Goal: Information Seeking & Learning: Learn about a topic

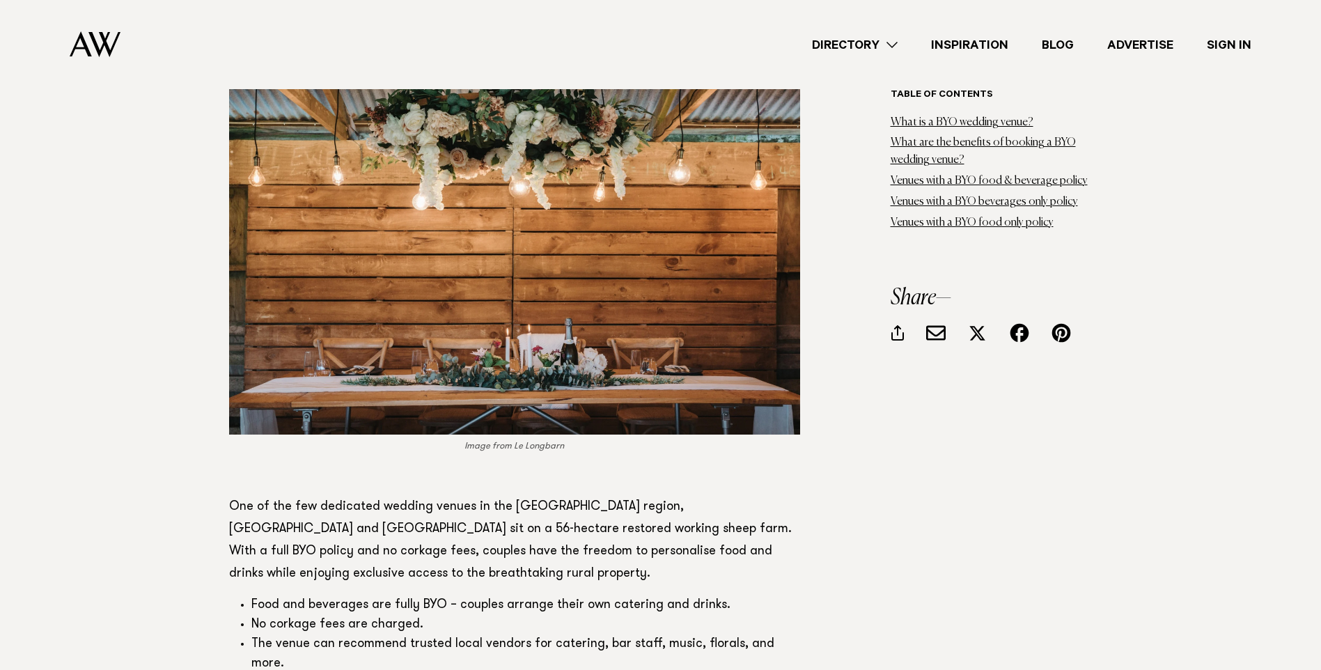
scroll to position [2576, 0]
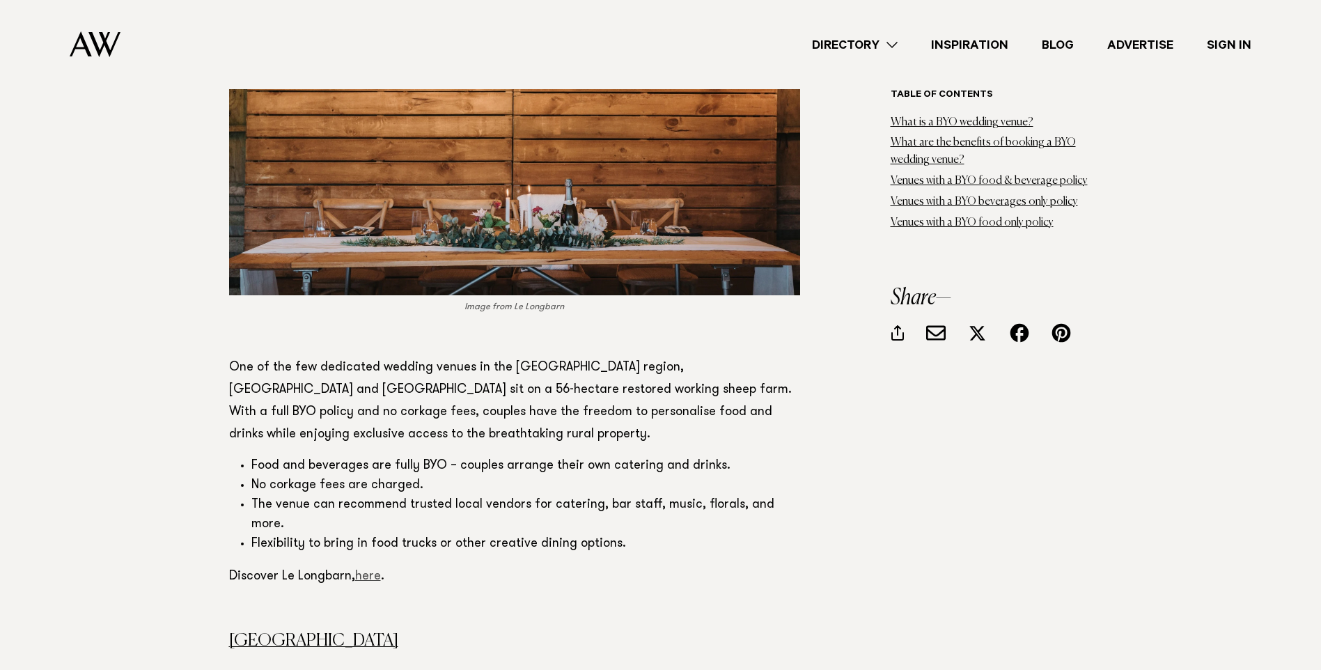
click at [371, 570] on link "here" at bounding box center [368, 576] width 26 height 13
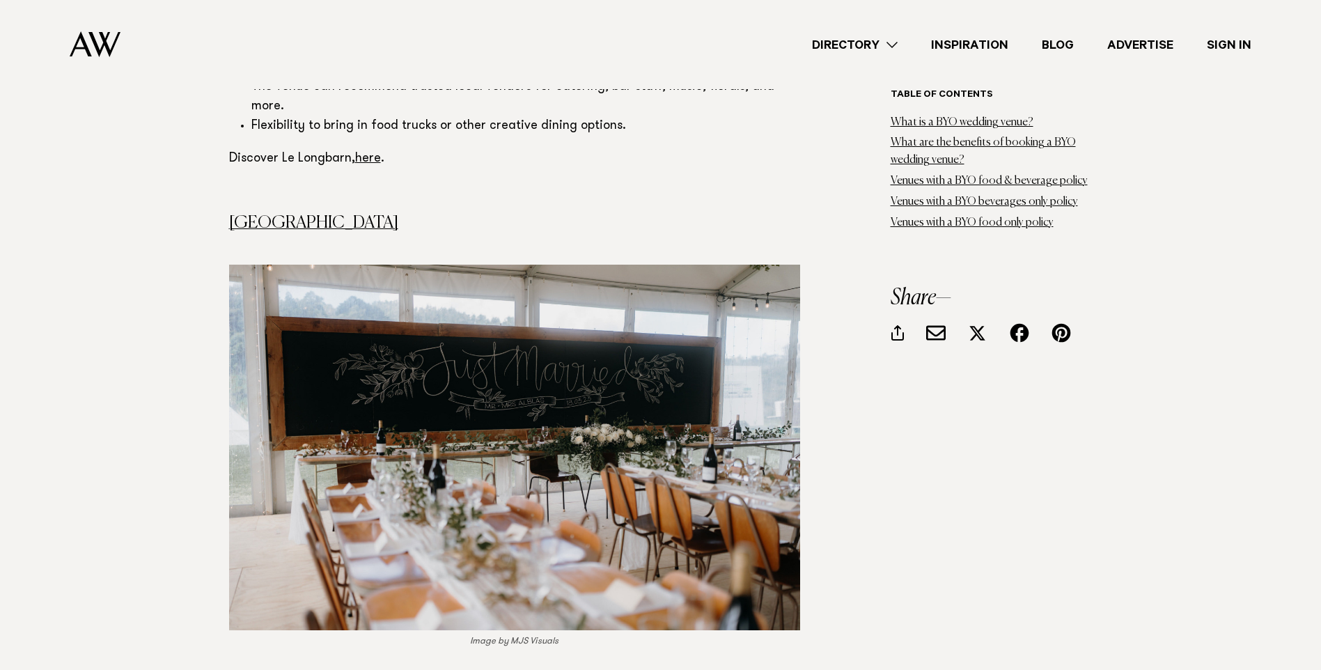
scroll to position [2855, 0]
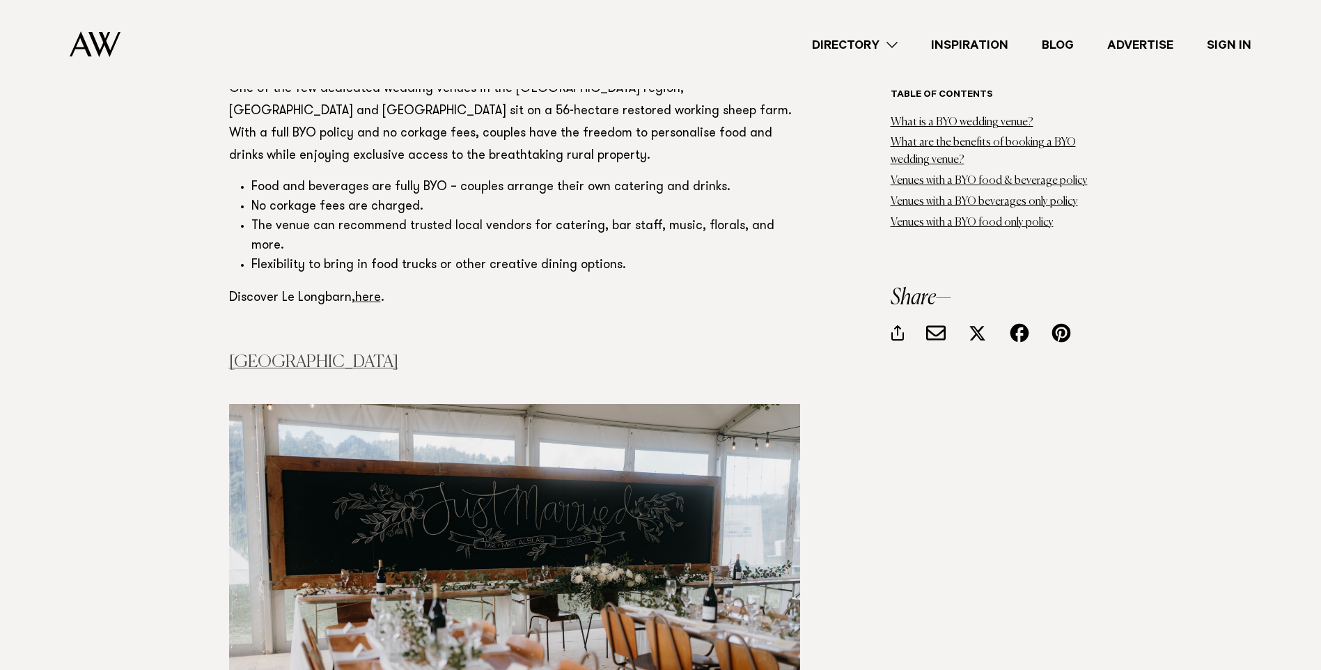
click at [319, 354] on link "Waterfall Farm" at bounding box center [313, 362] width 169 height 17
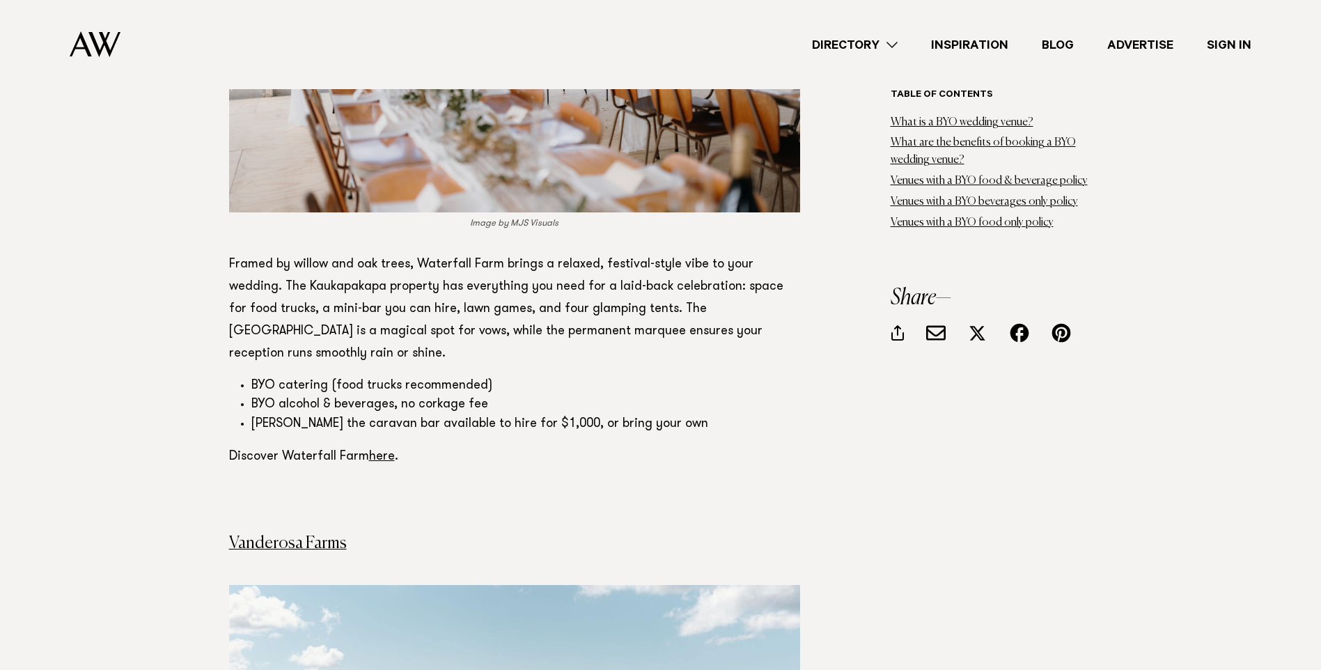
scroll to position [3481, 0]
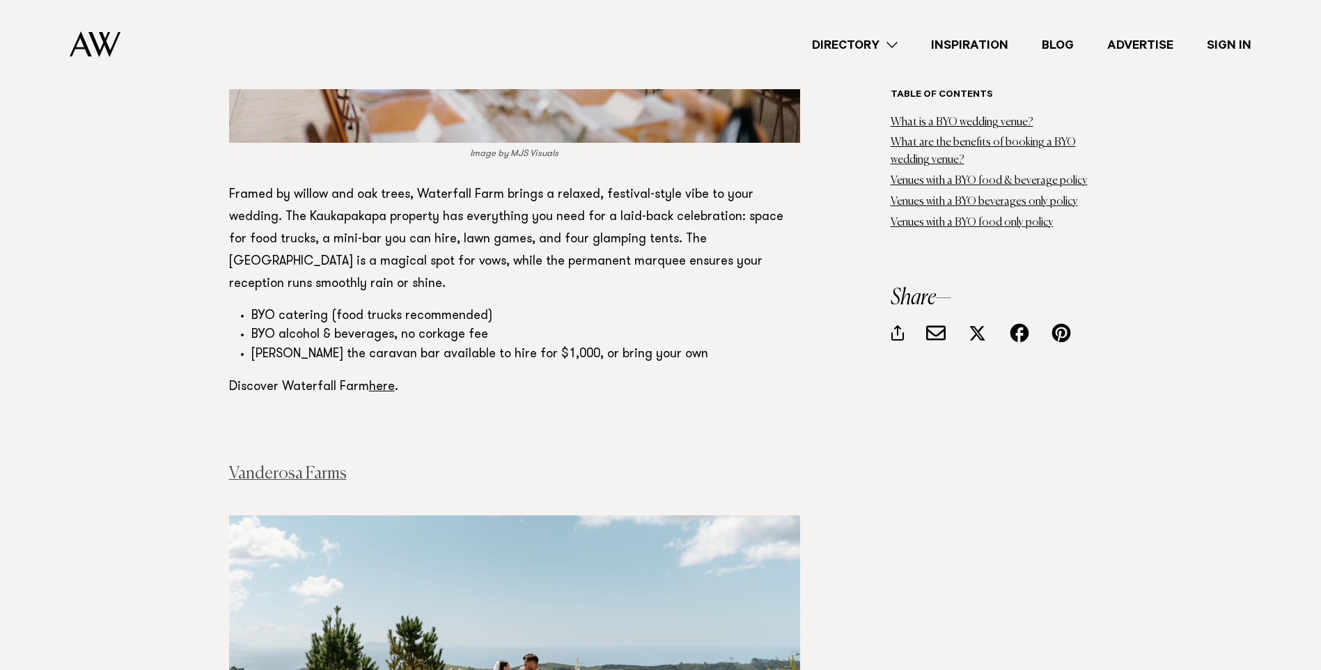
click at [299, 465] on link "Vanderosa Farms" at bounding box center [288, 473] width 118 height 17
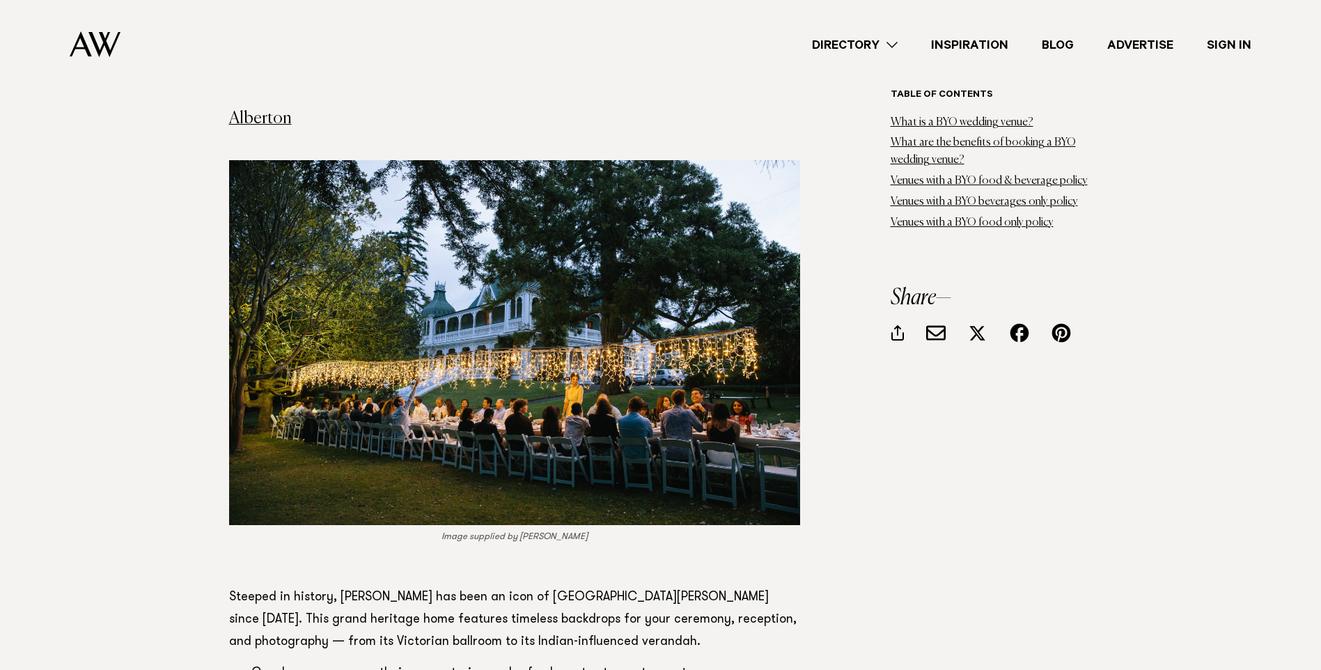
scroll to position [5292, 0]
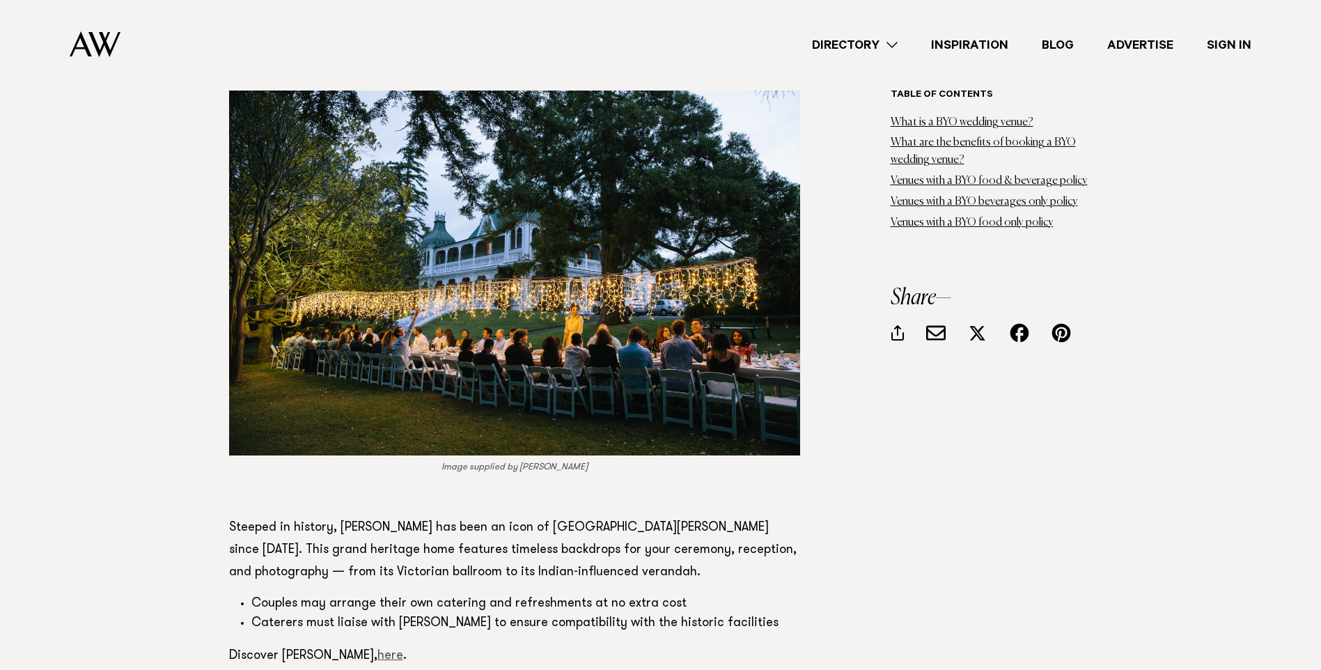
click at [377, 650] on link "here" at bounding box center [390, 656] width 26 height 13
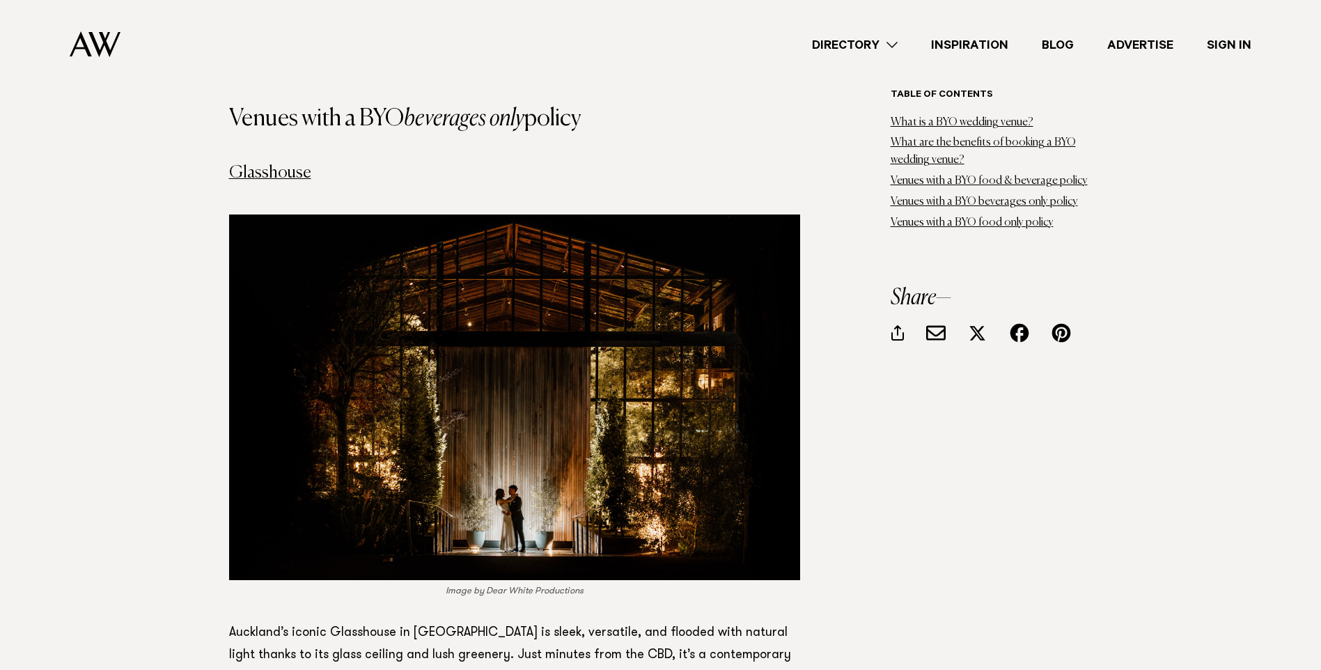
scroll to position [5988, 0]
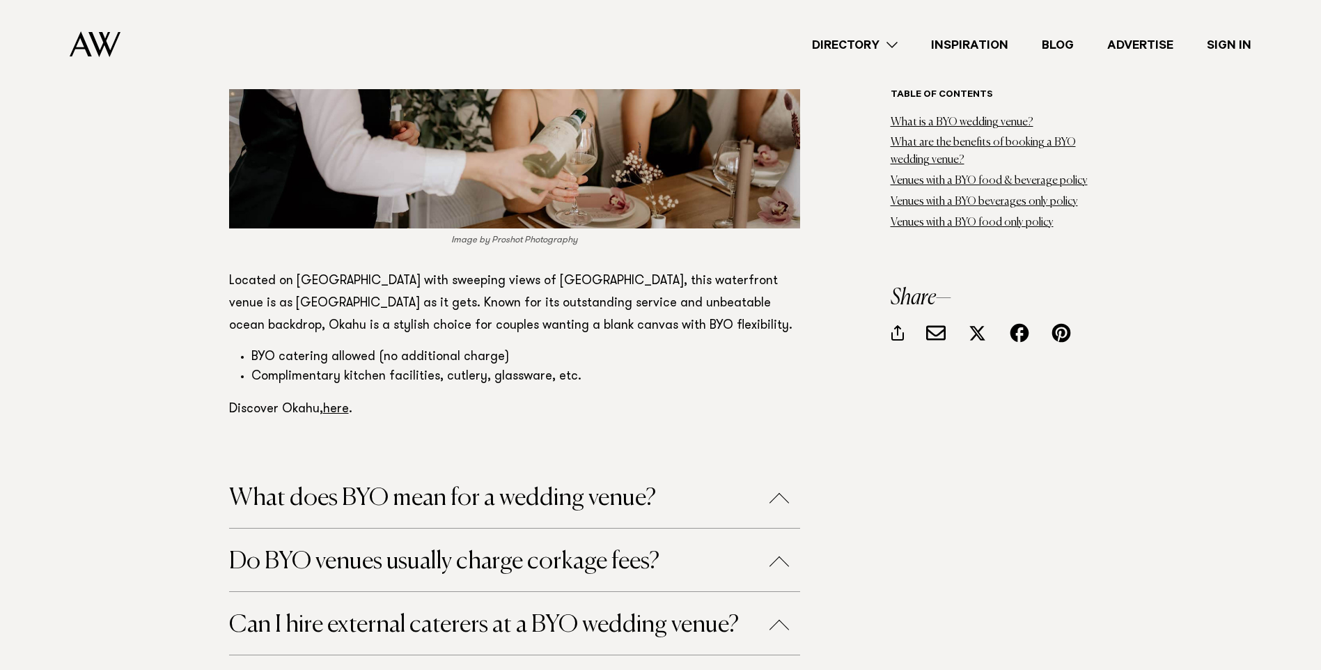
scroll to position [8564, 0]
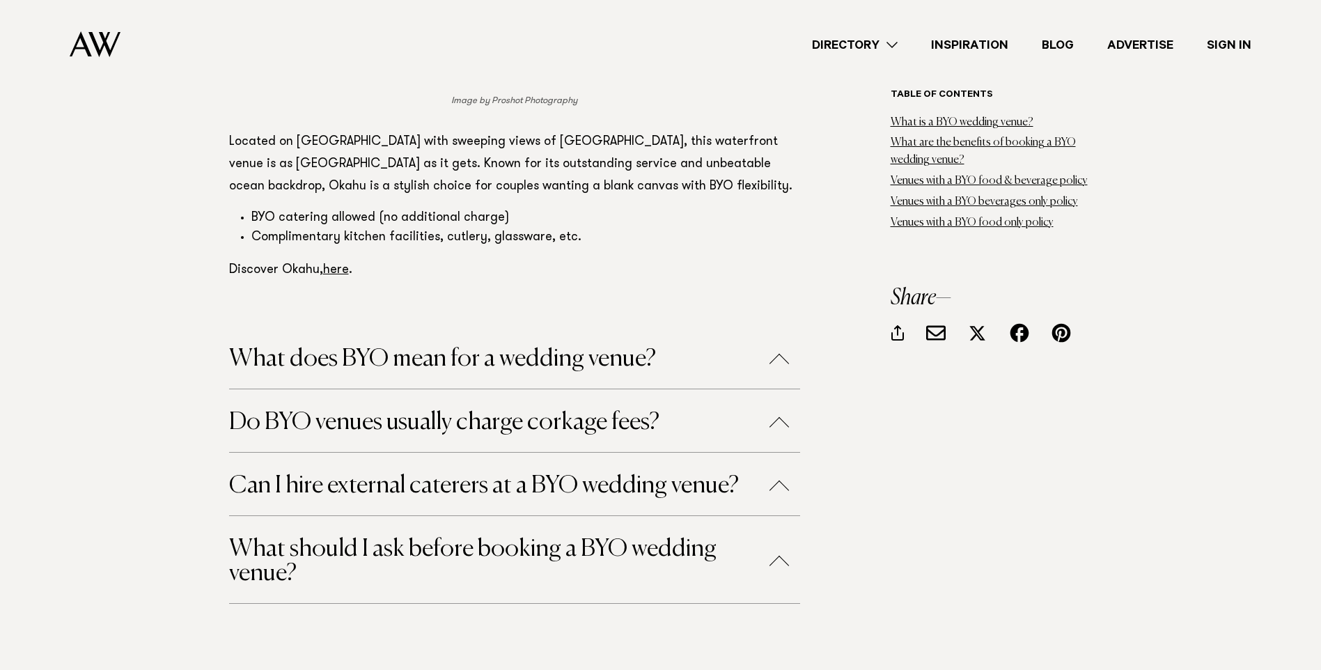
click at [643, 473] on button "Can I hire external caterers at a BYO wedding venue?" at bounding box center [514, 485] width 571 height 24
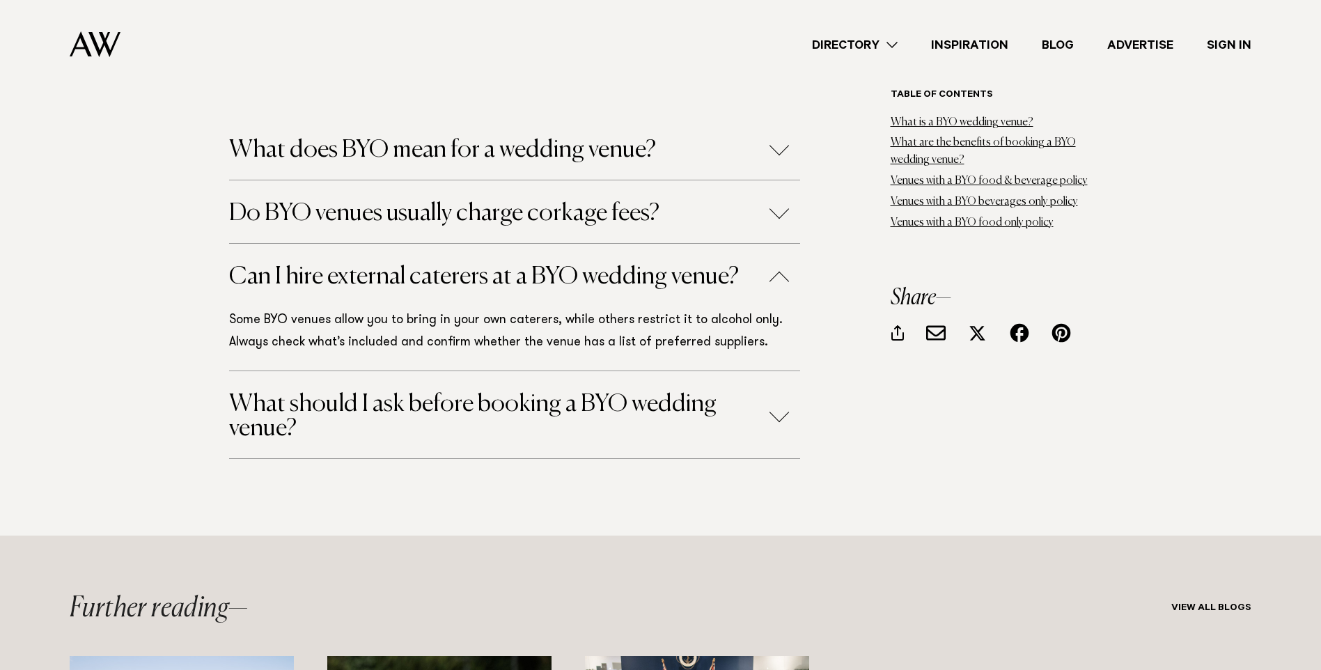
scroll to position [9121, 0]
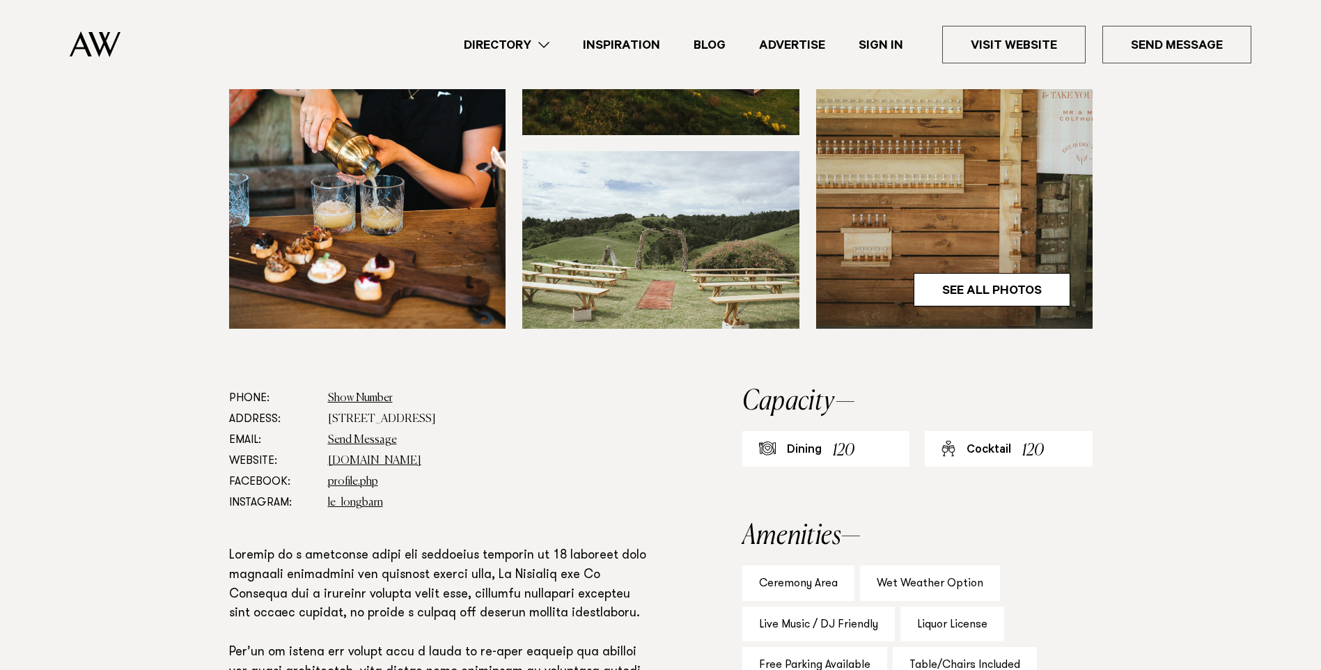
scroll to position [557, 0]
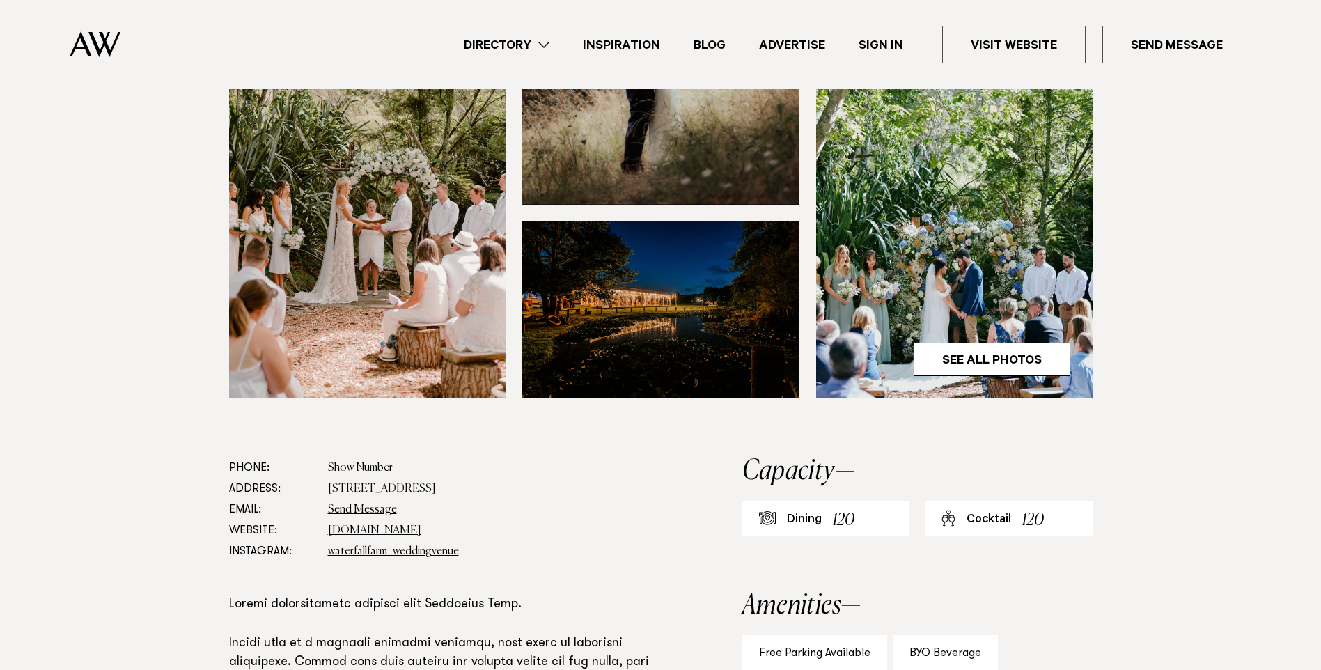
scroll to position [487, 0]
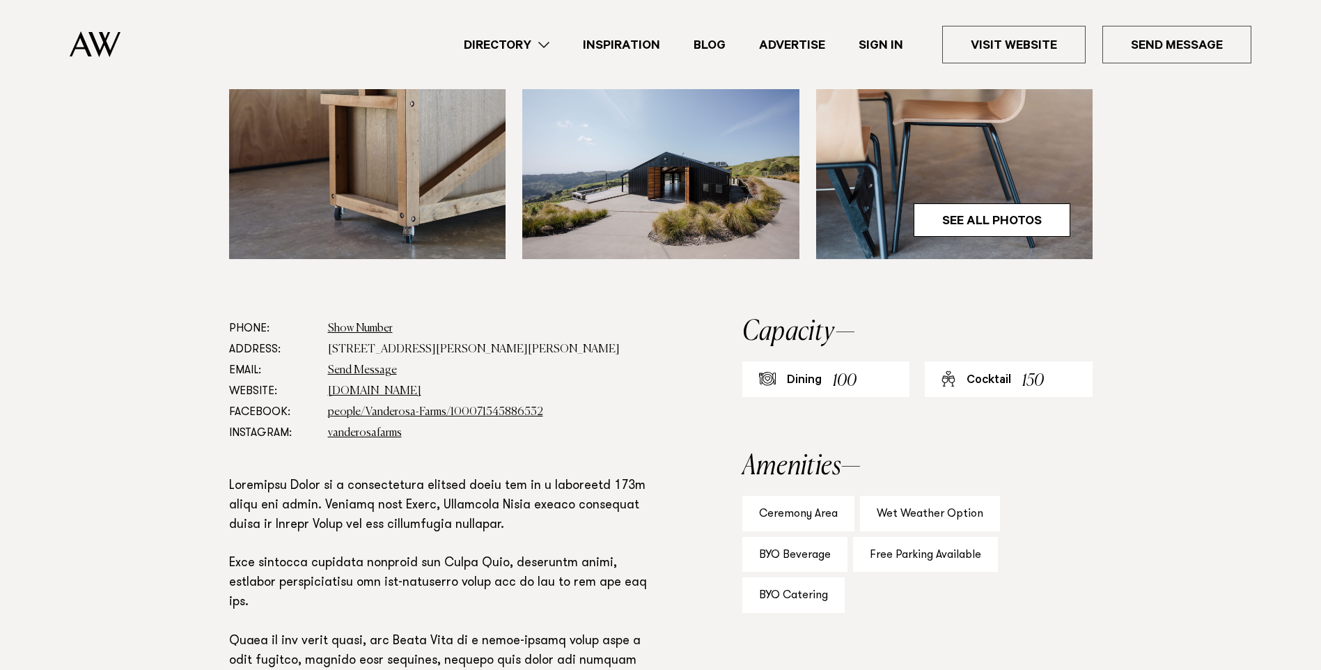
scroll to position [627, 0]
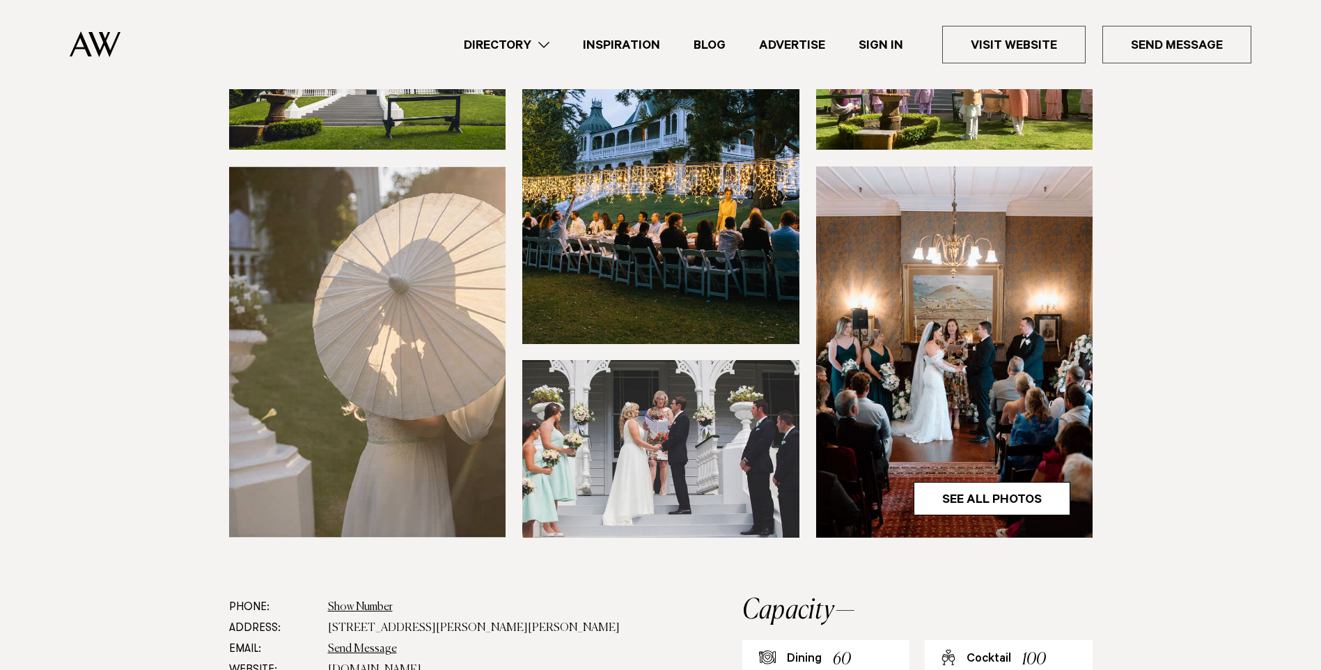
scroll to position [418, 0]
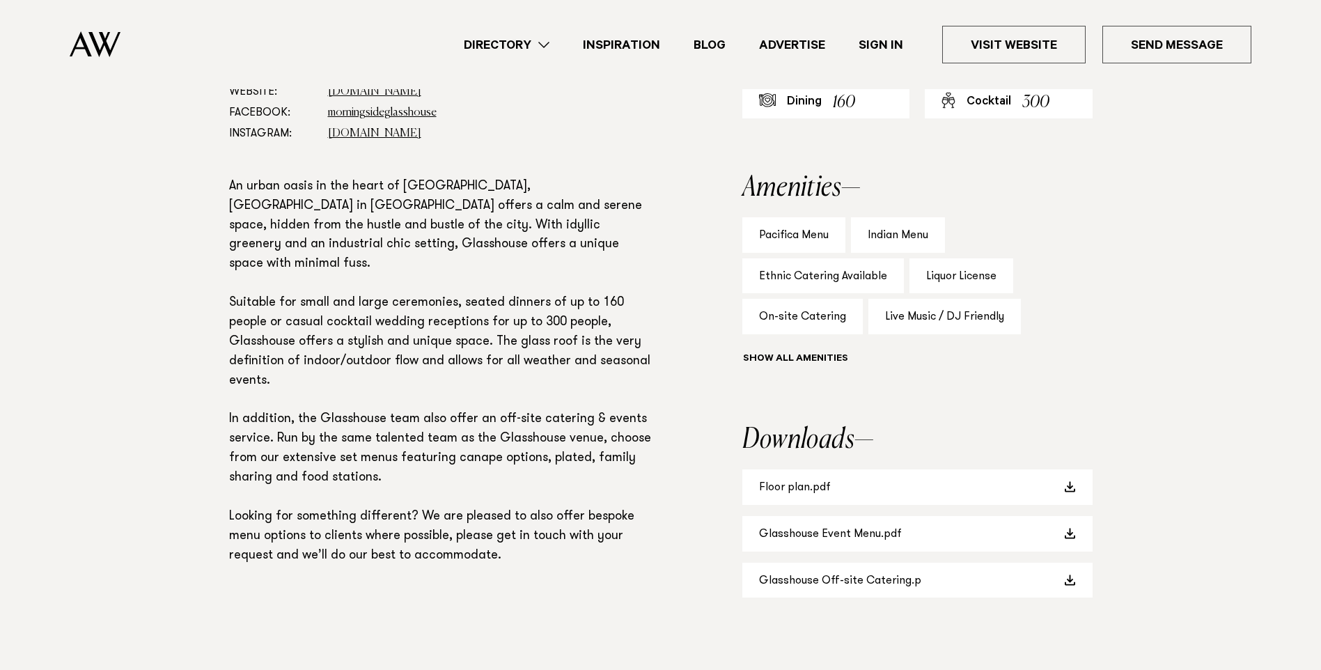
scroll to position [905, 0]
